Goal: Check status: Check status

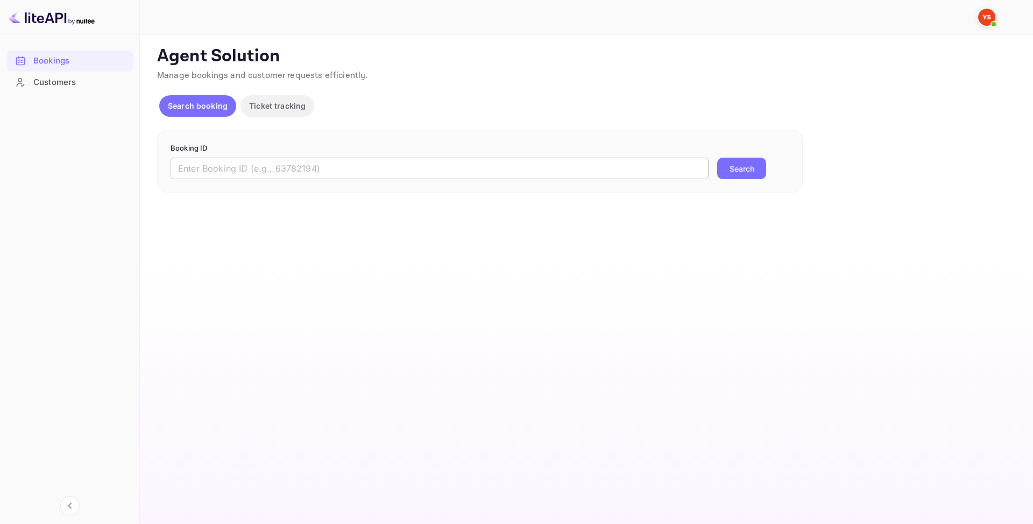
click at [223, 165] on input "text" at bounding box center [440, 169] width 538 height 22
paste input "9816004"
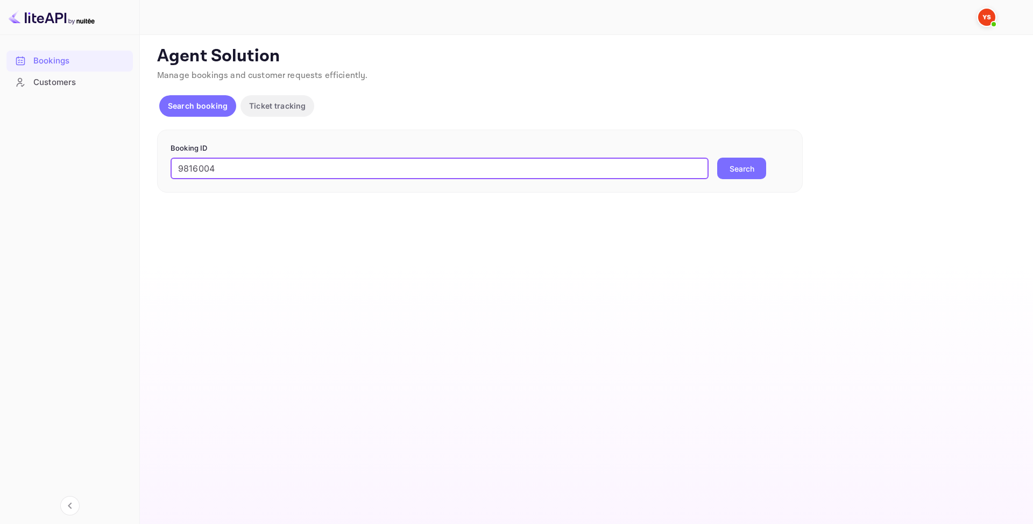
type input "9816004"
click at [760, 172] on button "Search" at bounding box center [741, 169] width 49 height 22
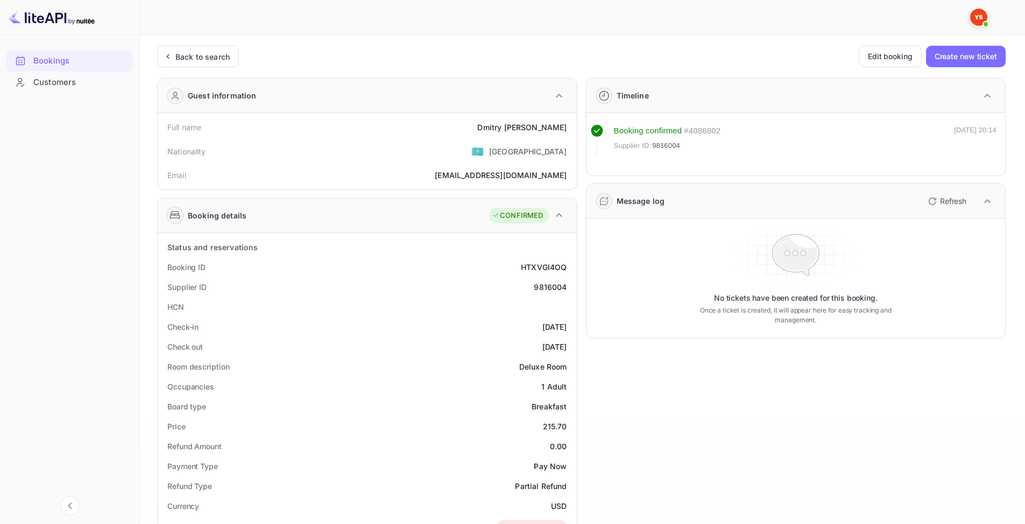
click at [548, 283] on div "9816004" at bounding box center [550, 286] width 33 height 11
copy div "9816004"
drag, startPoint x: 500, startPoint y: 122, endPoint x: 568, endPoint y: 124, distance: 67.8
click at [568, 124] on div "Full name [PERSON_NAME]" at bounding box center [367, 127] width 411 height 20
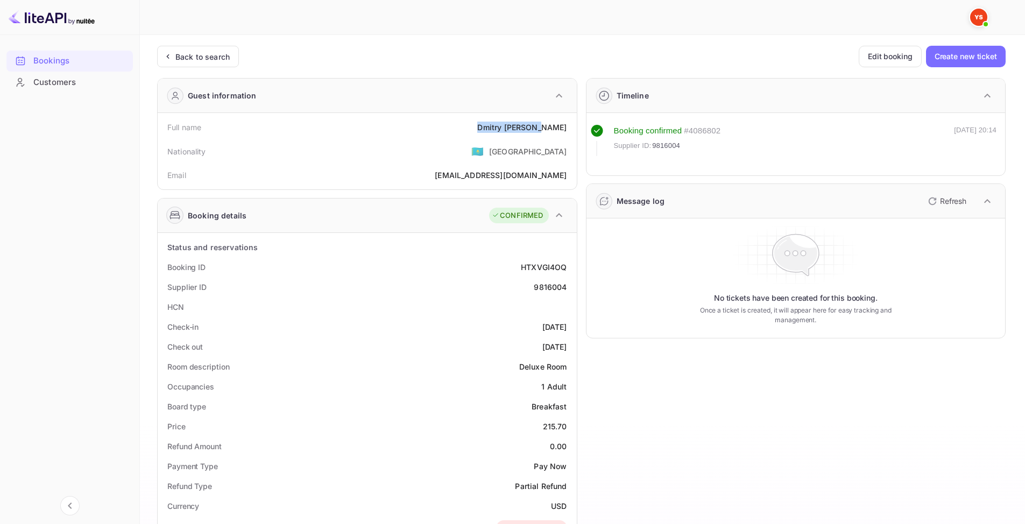
copy div "[PERSON_NAME]"
click at [548, 287] on div "9816004" at bounding box center [550, 286] width 33 height 11
copy div "9816004"
drag, startPoint x: 520, startPoint y: 130, endPoint x: 569, endPoint y: 136, distance: 49.3
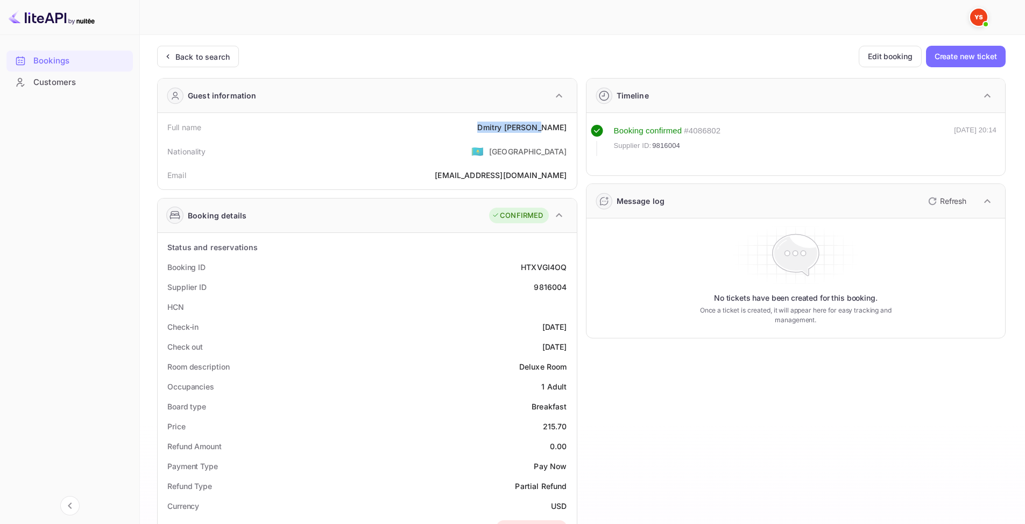
click at [569, 136] on div "Full name [PERSON_NAME]" at bounding box center [367, 127] width 411 height 20
copy div "[PERSON_NAME]"
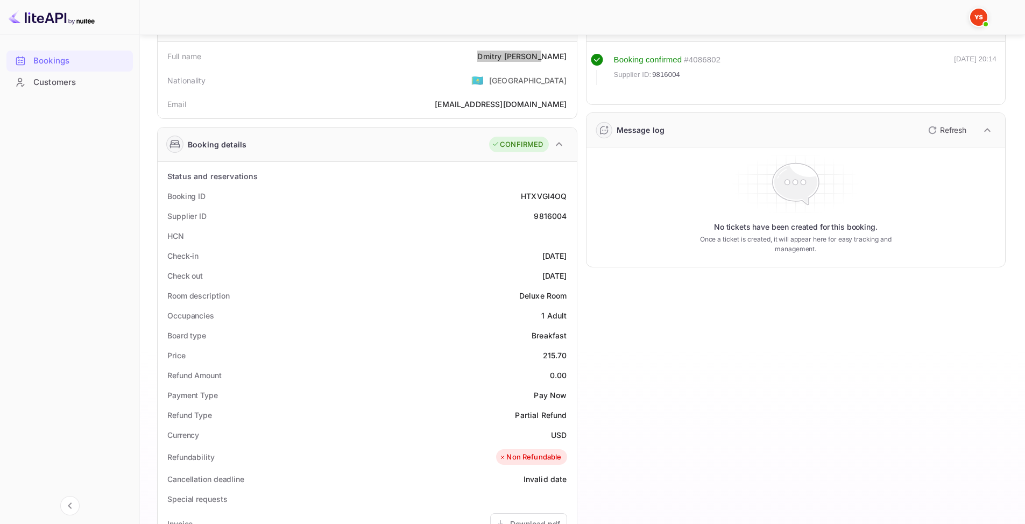
scroll to position [108, 0]
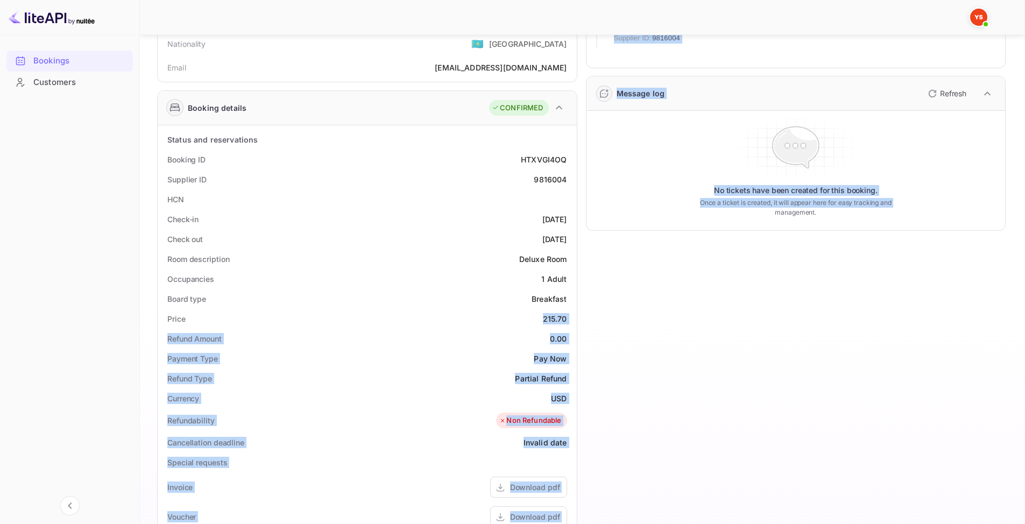
drag, startPoint x: 540, startPoint y: 319, endPoint x: 578, endPoint y: 320, distance: 37.7
click at [578, 320] on div "Guest information Full name [PERSON_NAME] Nationality 🇰🇿 [DEMOGRAPHIC_DATA] Ema…" at bounding box center [577, 354] width 857 height 785
click at [533, 330] on div "Refund Amount 0.00" at bounding box center [367, 339] width 411 height 20
click at [541, 320] on div "Price 215.70" at bounding box center [367, 319] width 411 height 20
click at [552, 319] on div "215.70" at bounding box center [555, 318] width 24 height 11
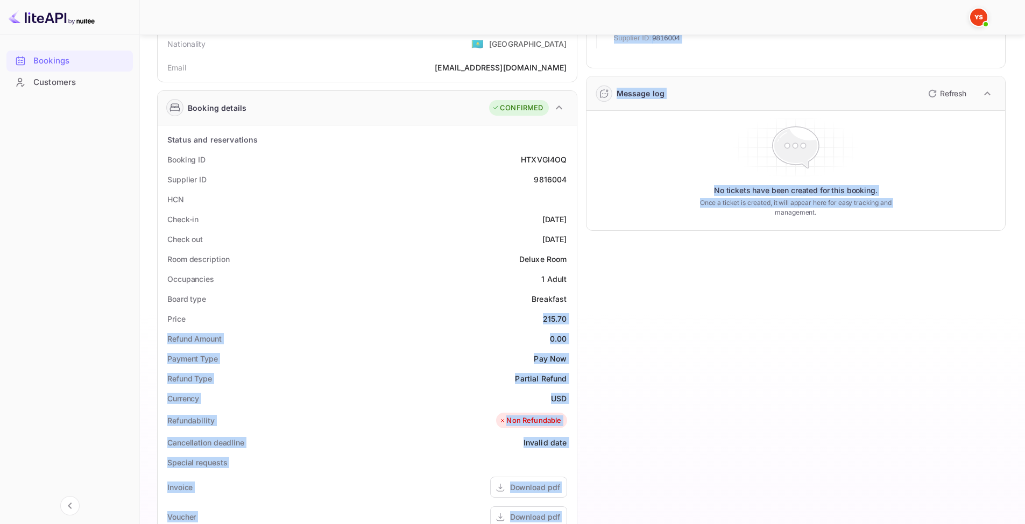
click at [537, 349] on div "Payment Type Pay Now" at bounding box center [367, 359] width 411 height 20
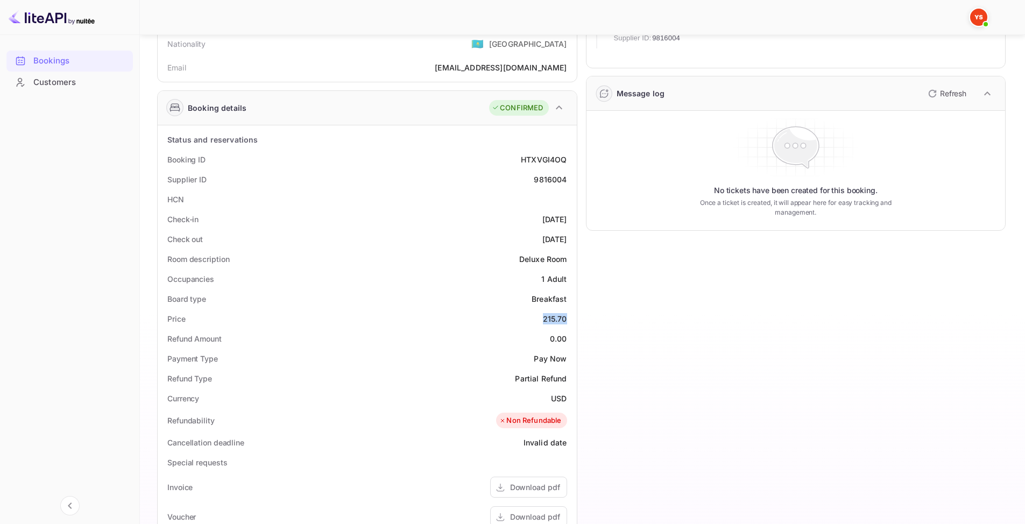
drag, startPoint x: 542, startPoint y: 319, endPoint x: 570, endPoint y: 321, distance: 28.1
click at [570, 321] on div "Price 215.70" at bounding box center [367, 319] width 411 height 20
copy div "215.70"
